Goal: Task Accomplishment & Management: Complete application form

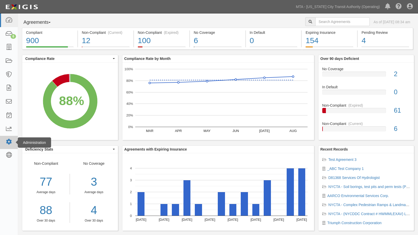
click at [11, 141] on icon at bounding box center [8, 142] width 7 height 4
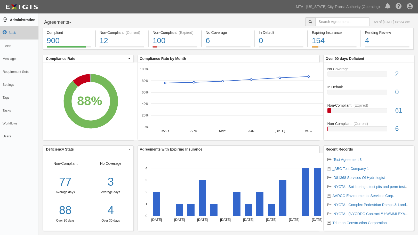
click at [4, 31] on icon at bounding box center [5, 32] width 4 height 4
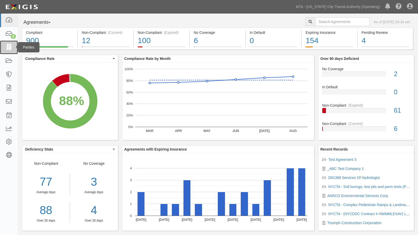
click at [10, 48] on icon at bounding box center [8, 47] width 7 height 6
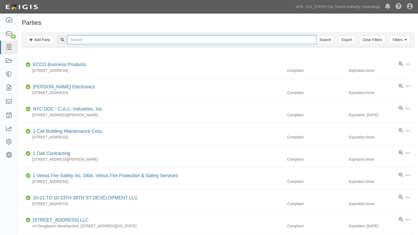
click at [102, 37] on input "text" at bounding box center [191, 39] width 249 height 9
type input "test"
click at [316, 35] on input "Search" at bounding box center [325, 39] width 18 height 9
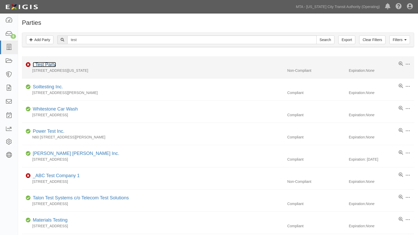
click at [39, 64] on link "_Test Party" at bounding box center [44, 64] width 23 height 5
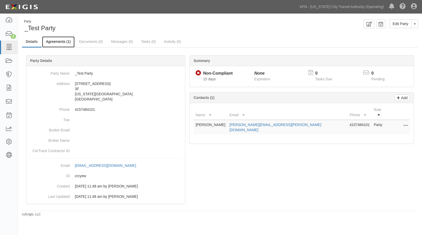
click at [62, 40] on link "Agreements (1)" at bounding box center [58, 41] width 33 height 11
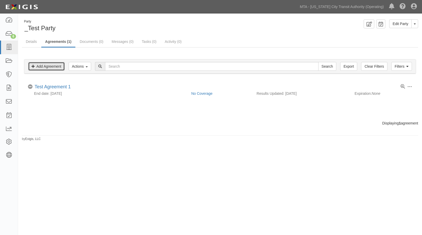
click at [52, 65] on link "Add Agreement" at bounding box center [46, 66] width 37 height 9
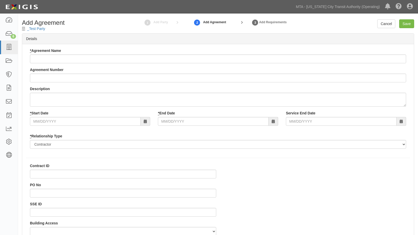
select select
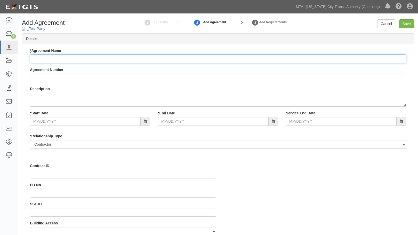
click at [72, 59] on input "* Agreement Name" at bounding box center [218, 58] width 376 height 9
type input "Test Agreement 2"
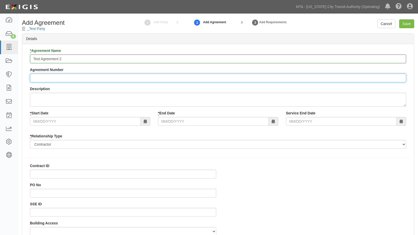
click at [66, 80] on input "Agreement Number" at bounding box center [218, 78] width 376 height 9
type input "00-1122"
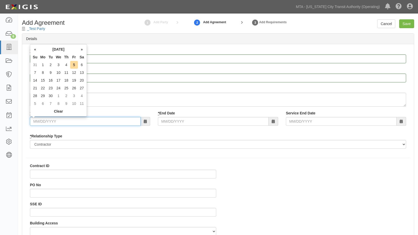
click at [54, 123] on input "* Start Date" at bounding box center [85, 121] width 111 height 9
click at [77, 66] on td "5" at bounding box center [74, 65] width 8 height 8
type input "09/05/2025"
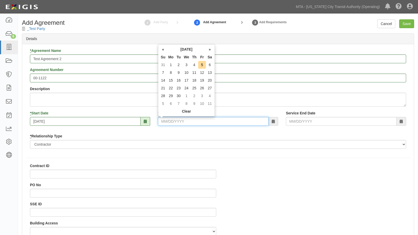
click at [187, 120] on input "* End Date" at bounding box center [213, 121] width 111 height 9
click at [209, 51] on th "»" at bounding box center [210, 49] width 8 height 8
click at [210, 51] on th "»" at bounding box center [210, 49] width 8 height 8
click at [209, 51] on th "»" at bounding box center [210, 49] width 8 height 8
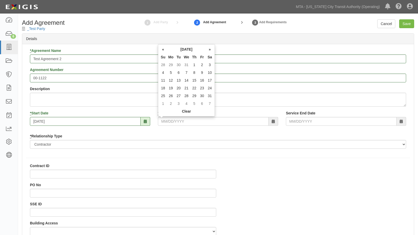
click at [201, 95] on td "30" at bounding box center [202, 96] width 8 height 8
type input "01/30/2026"
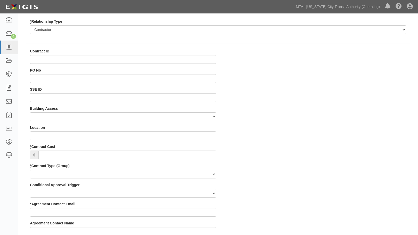
scroll to position [116, 0]
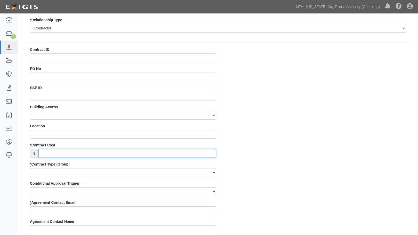
click at [99, 152] on input "* Contract Cost" at bounding box center [127, 153] width 178 height 9
type input "2,000,000"
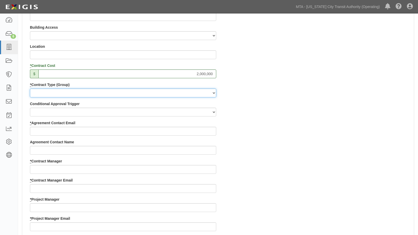
scroll to position [200, 0]
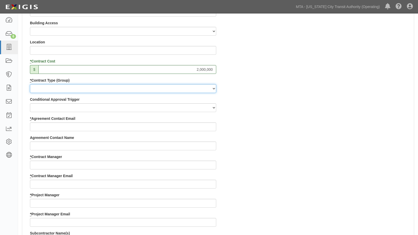
click at [110, 91] on select "Capital Operating Not for Benefit (incls. FA, Entry Permits) Real Estate Other" at bounding box center [123, 88] width 186 height 9
select select "102"
click at [30, 84] on select "Capital Operating Not for Benefit (incls. FA, Entry Permits) Real Estate Other" at bounding box center [123, 88] width 186 height 9
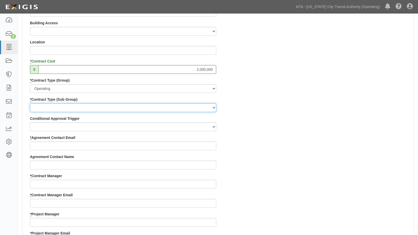
click at [77, 109] on select "Construction Loan / Test and Demo Maintenance Painting Personal Services Contra…" at bounding box center [123, 107] width 186 height 9
select select "161"
click at [30, 103] on select "Construction Loan / Test and Demo Maintenance Painting Personal Services Contra…" at bounding box center [123, 107] width 186 height 9
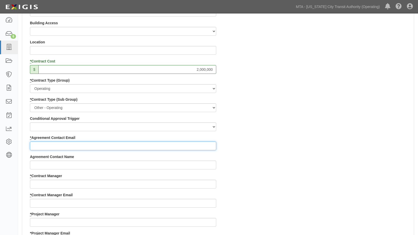
click at [58, 149] on input "* Agreement Contact Email" at bounding box center [123, 145] width 186 height 9
type input "[PERSON_NAME][EMAIL_ADDRESS][PERSON_NAME][DOMAIN_NAME]"
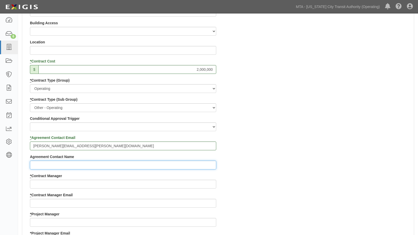
click at [62, 165] on input "Agreement Contact Name" at bounding box center [123, 164] width 186 height 9
type input "Jon"
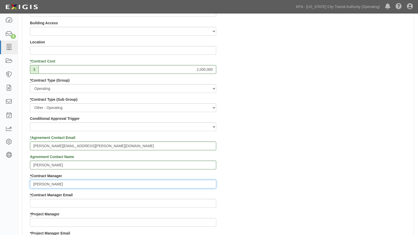
type input "Jon"
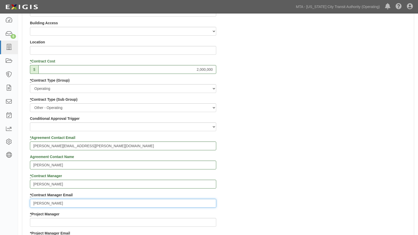
type input "[PERSON_NAME][EMAIL_ADDRESS][PERSON_NAME][DOMAIN_NAME]"
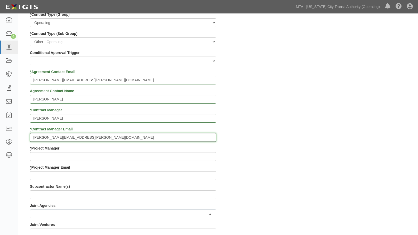
scroll to position [271, 0]
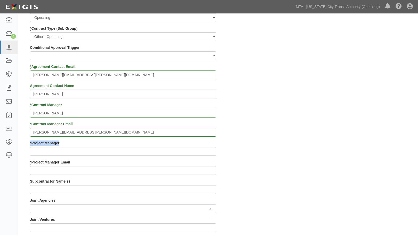
drag, startPoint x: 43, startPoint y: 156, endPoint x: 46, endPoint y: 149, distance: 7.4
click at [43, 156] on div "Contract ID PO No SSE ID Building Access 2 Broadway 341/345/347 BREP 333 Other …" at bounding box center [123, 140] width 194 height 496
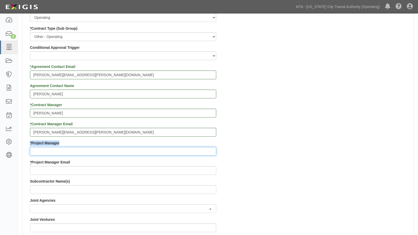
click at [46, 152] on input "* Project Manager" at bounding box center [123, 151] width 186 height 9
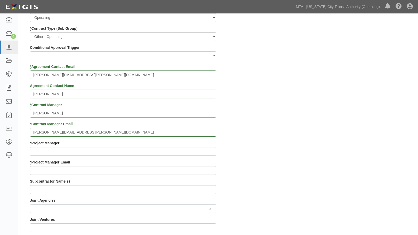
click at [40, 143] on label "* Project Manager" at bounding box center [44, 142] width 29 height 5
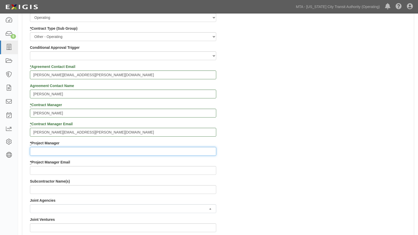
click at [40, 147] on input "* Project Manager" at bounding box center [123, 151] width 186 height 9
click at [58, 152] on input "* Project Manager" at bounding box center [123, 151] width 186 height 9
type input "Jon"
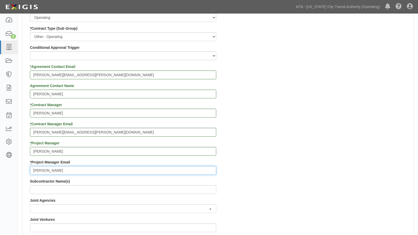
type input "[PERSON_NAME][EMAIL_ADDRESS][PERSON_NAME][DOMAIN_NAME]"
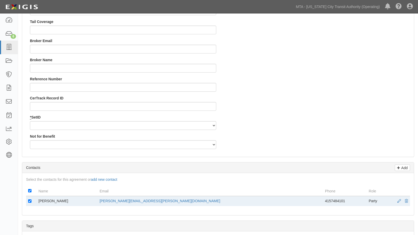
scroll to position [510, 0]
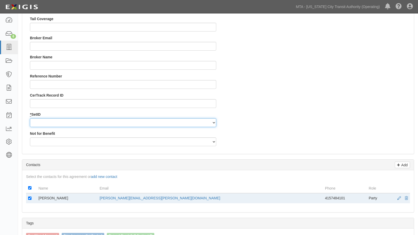
click at [53, 124] on select "NYCTA SIRTA" at bounding box center [123, 122] width 186 height 9
select select "91"
click at [30, 118] on select "NYCTA SIRTA" at bounding box center [123, 122] width 186 height 9
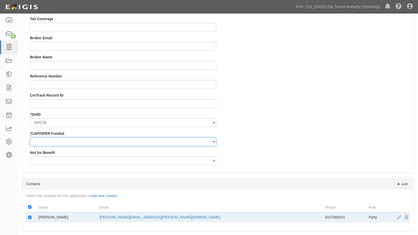
click at [51, 142] on select "Capital Operating" at bounding box center [123, 141] width 186 height 9
select select "92"
click at [30, 137] on select "Capital Operating" at bounding box center [123, 141] width 186 height 9
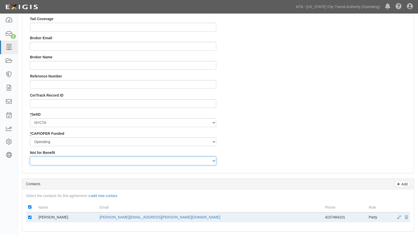
click at [47, 157] on select "Yes No" at bounding box center [123, 160] width 186 height 9
click at [30, 156] on select "Yes No" at bounding box center [123, 160] width 186 height 9
click at [45, 159] on select "Yes No" at bounding box center [123, 160] width 186 height 9
select select "508"
click at [30, 156] on select "Yes No" at bounding box center [123, 160] width 186 height 9
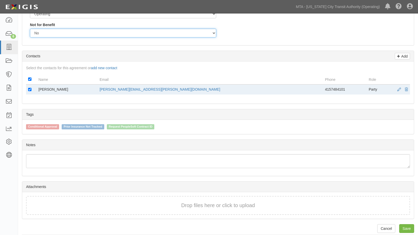
scroll to position [643, 0]
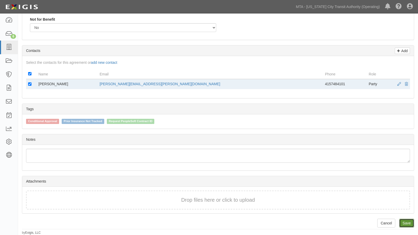
click at [406, 222] on link "Save" at bounding box center [406, 223] width 15 height 9
type input "2000000"
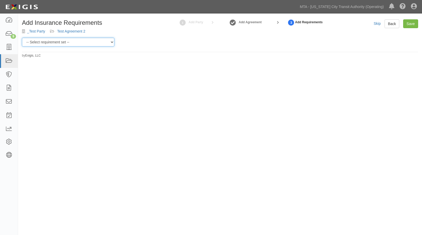
click at [108, 45] on select "-- Select requirement set -- Basic Basic Enhanced Option for Operating Agreemen…" at bounding box center [68, 42] width 92 height 9
select select "7452"
click at [22, 38] on select "-- Select requirement set -- Basic Basic Enhanced Option for Operating Agreemen…" at bounding box center [68, 42] width 92 height 9
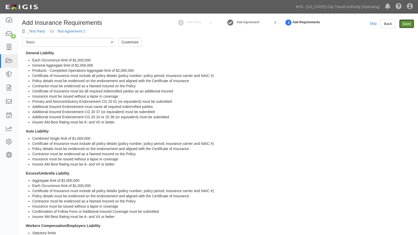
click at [406, 26] on input "Save" at bounding box center [406, 23] width 15 height 9
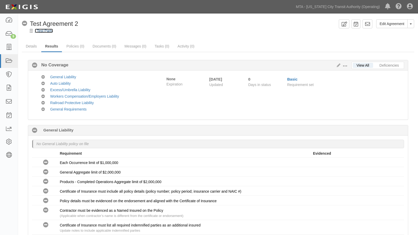
click at [47, 31] on link "_Test Party" at bounding box center [44, 31] width 18 height 4
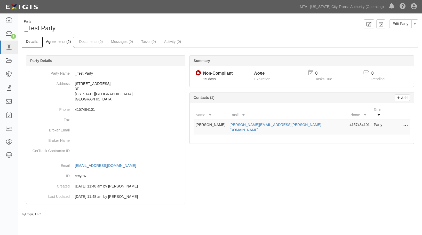
click at [59, 42] on link "Agreements (2)" at bounding box center [58, 41] width 33 height 11
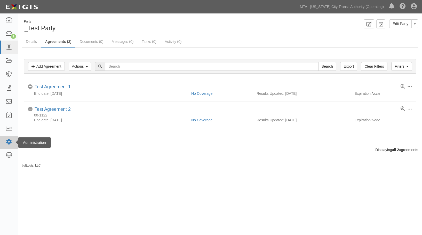
click at [10, 142] on icon at bounding box center [8, 142] width 7 height 4
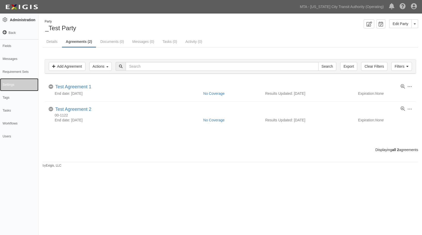
click at [9, 84] on link "Settings" at bounding box center [19, 84] width 38 height 13
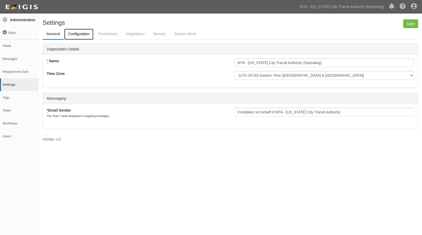
click at [79, 35] on link "Configuration" at bounding box center [78, 34] width 29 height 11
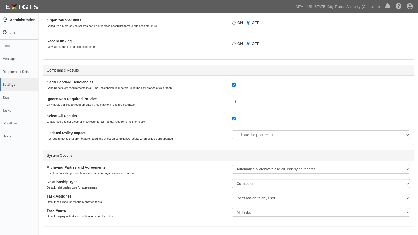
scroll to position [70, 0]
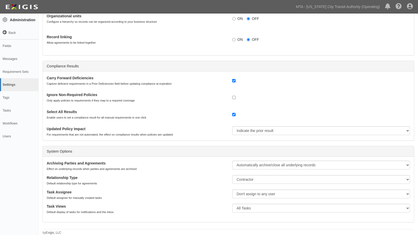
click at [301, 59] on div "Features Compliance Portal Display a publicly accessible link in records for do…" at bounding box center [229, 98] width 372 height 248
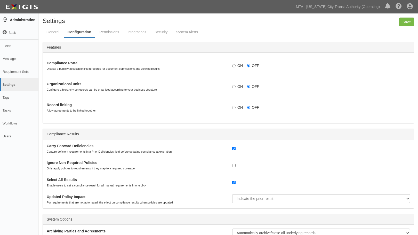
scroll to position [0, 0]
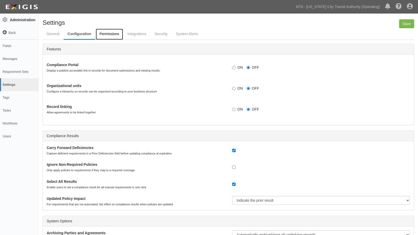
click at [110, 31] on link "Permissions" at bounding box center [109, 34] width 27 height 11
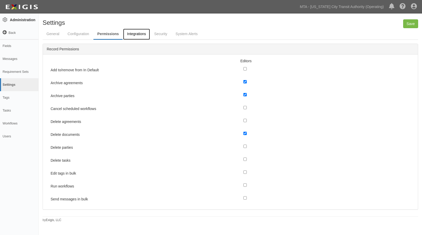
click at [139, 33] on link "Integrations" at bounding box center [136, 34] width 27 height 11
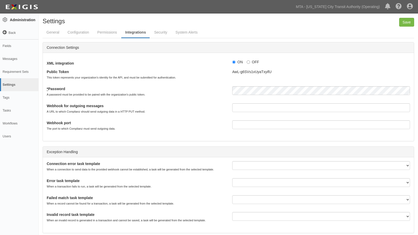
scroll to position [12, 0]
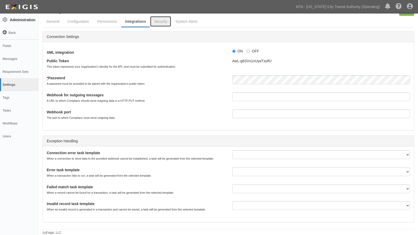
click at [159, 19] on link "Security" at bounding box center [160, 21] width 21 height 10
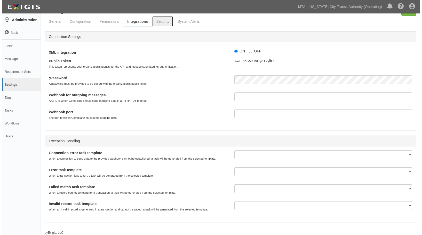
scroll to position [0, 0]
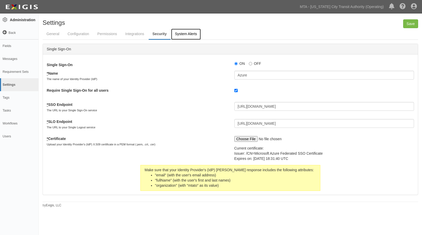
click at [193, 35] on link "System Alerts" at bounding box center [186, 34] width 30 height 11
